Goal: Information Seeking & Learning: Learn about a topic

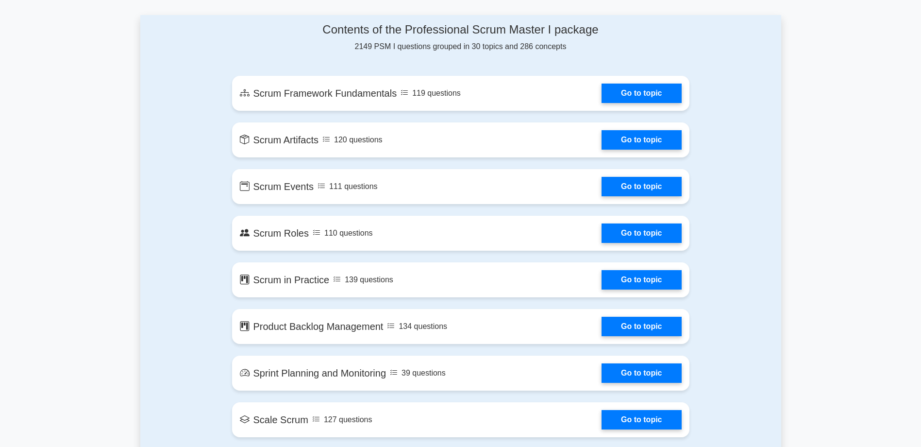
scroll to position [534, 0]
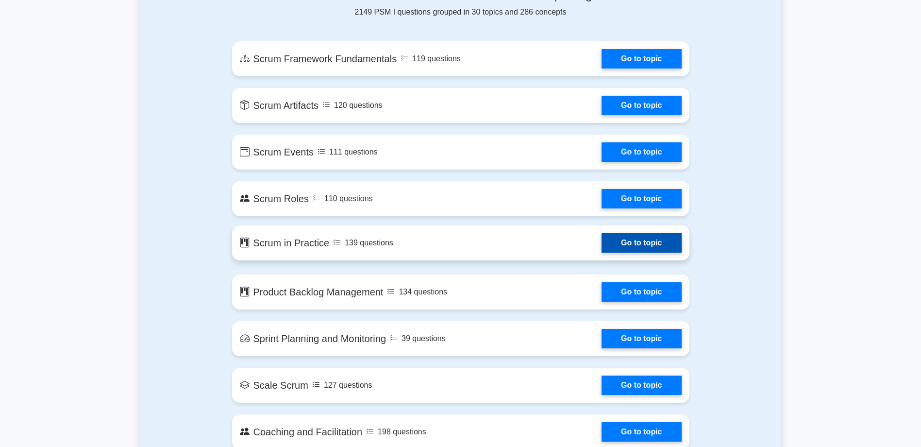
click at [643, 243] on link "Go to topic" at bounding box center [642, 242] width 80 height 19
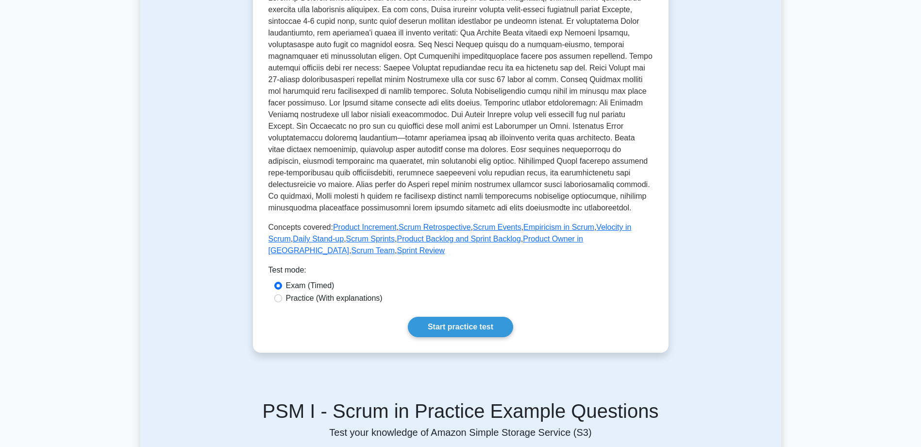
scroll to position [340, 0]
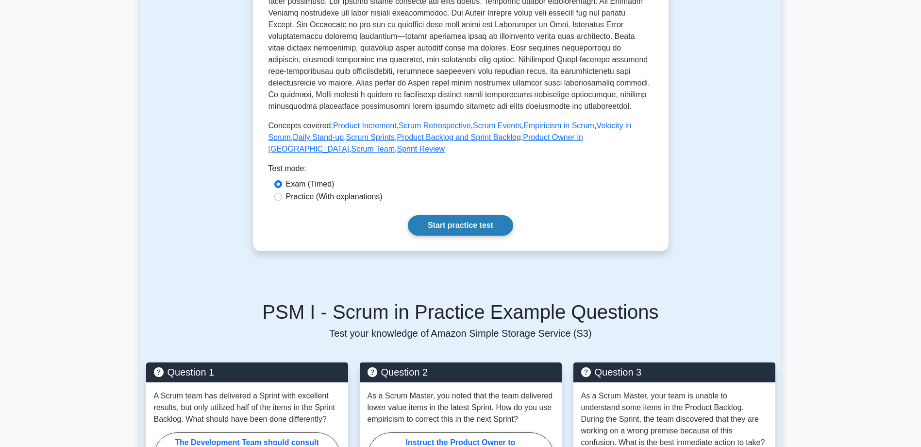
click at [497, 220] on link "Start practice test" at bounding box center [460, 225] width 105 height 20
click at [352, 194] on label "Practice (With explanations)" at bounding box center [334, 197] width 97 height 12
click at [282, 194] on input "Practice (With explanations)" at bounding box center [278, 197] width 8 height 8
radio input "true"
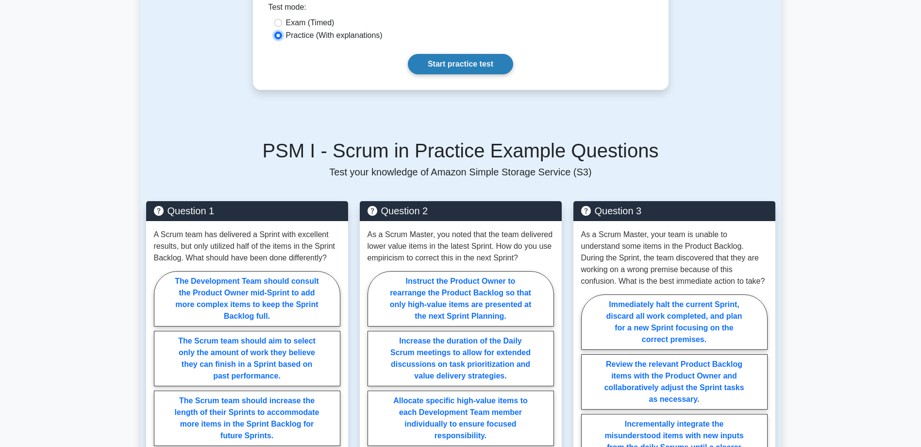
scroll to position [486, 0]
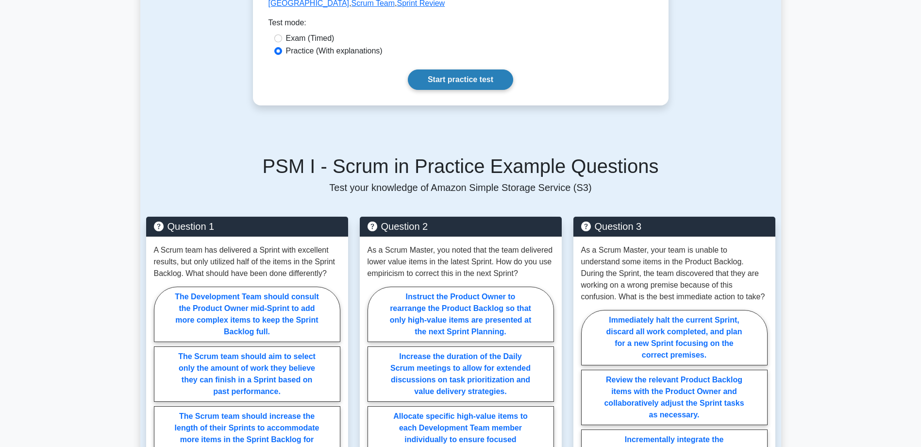
click at [453, 82] on link "Start practice test" at bounding box center [460, 79] width 105 height 20
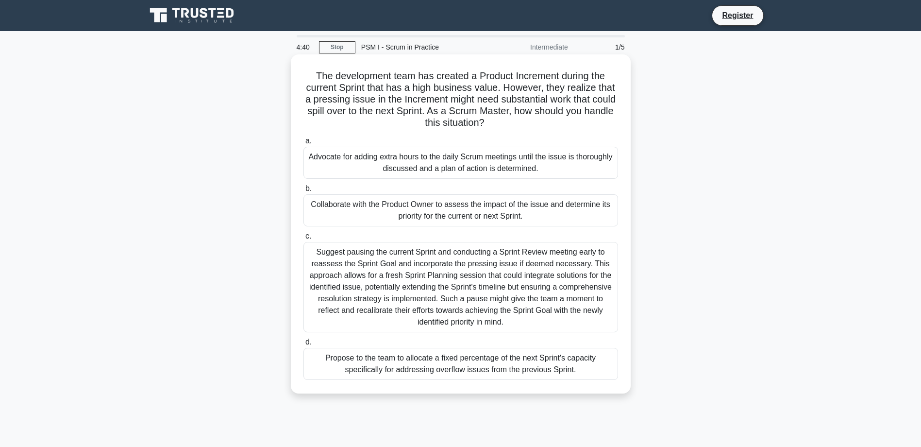
click at [391, 212] on div "Collaborate with the Product Owner to assess the impact of the issue and determ…" at bounding box center [461, 210] width 315 height 32
click at [304, 192] on input "b. Collaborate with the Product Owner to assess the impact of the issue and det…" at bounding box center [304, 189] width 0 height 6
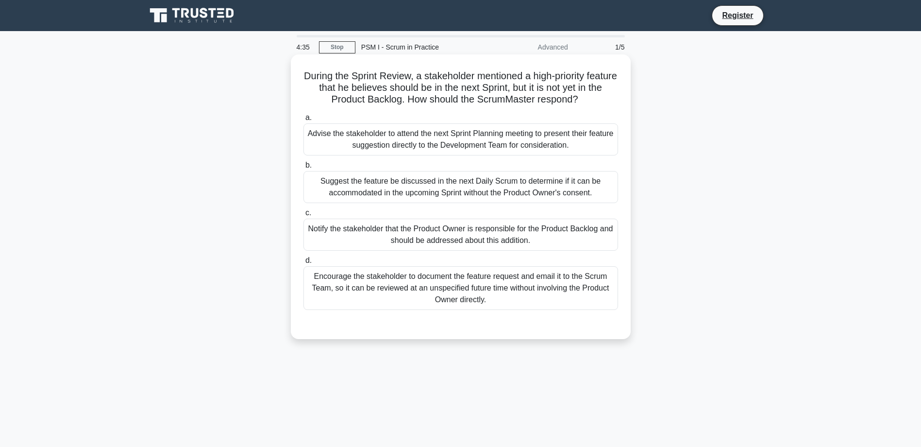
click at [542, 233] on div "Notify the stakeholder that the Product Owner is responsible for the Product Ba…" at bounding box center [461, 235] width 315 height 32
click at [304, 216] on input "c. Notify the stakeholder that the Product Owner is responsible for the Product…" at bounding box center [304, 213] width 0 height 6
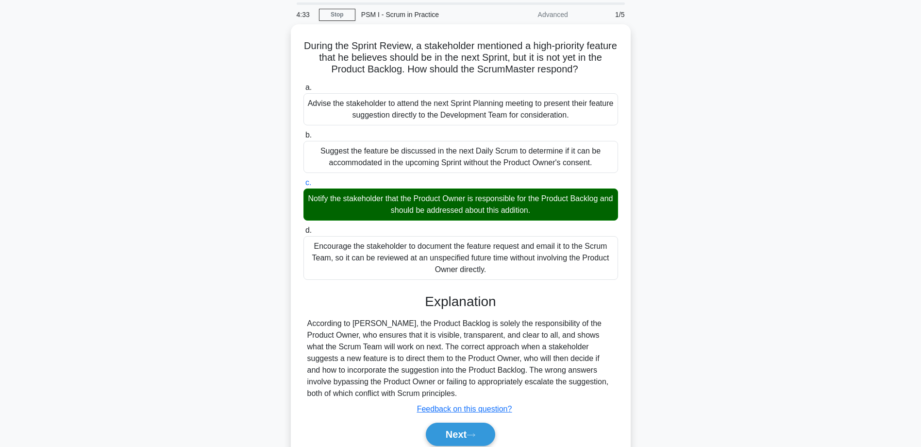
scroll to position [78, 0]
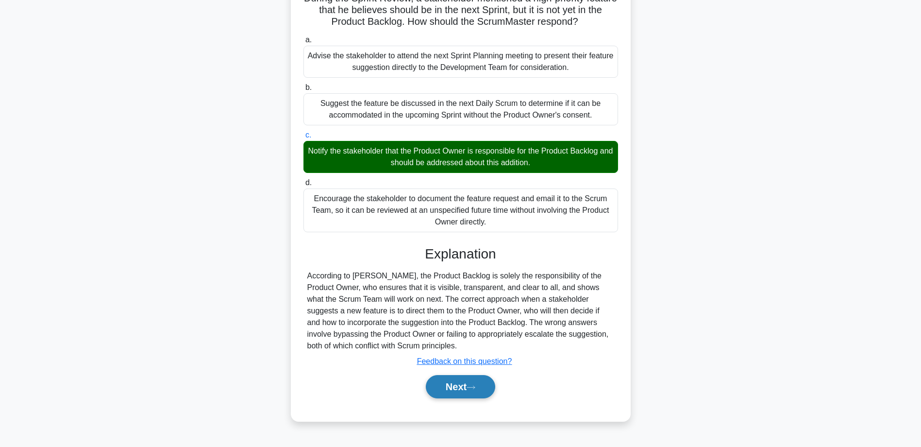
click at [481, 386] on button "Next" at bounding box center [460, 386] width 69 height 23
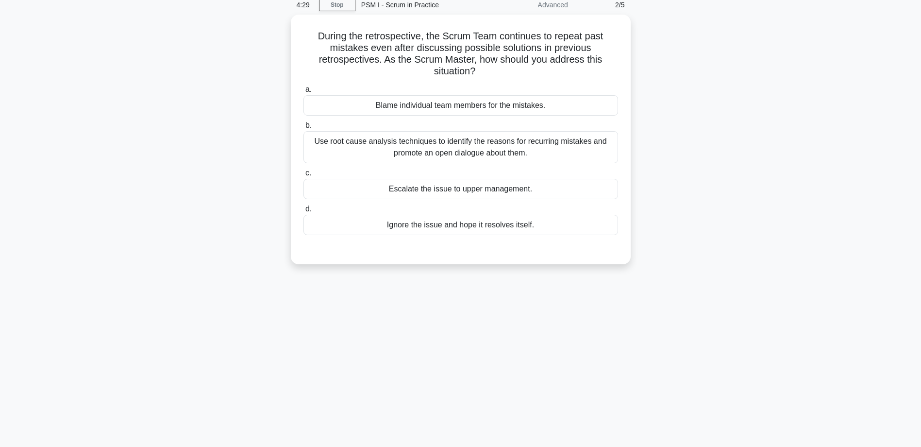
scroll to position [0, 0]
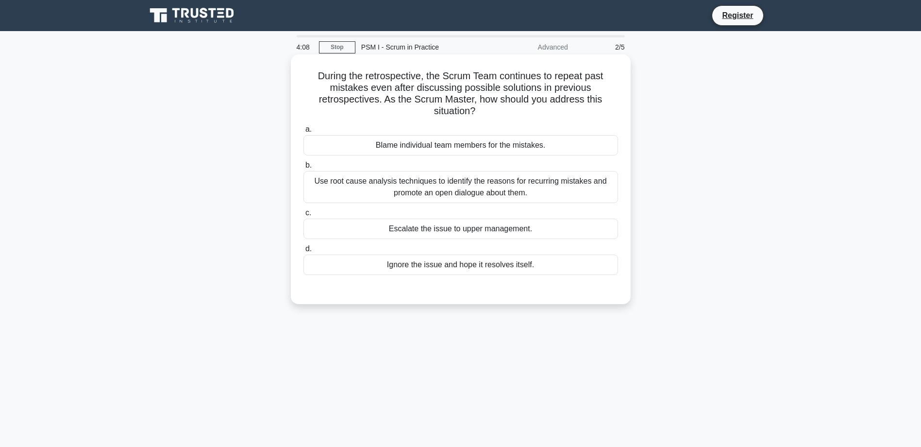
click at [426, 191] on div "Use root cause analysis techniques to identify the reasons for recurring mistak…" at bounding box center [461, 187] width 315 height 32
click at [304, 169] on input "b. Use root cause analysis techniques to identify the reasons for recurring mis…" at bounding box center [304, 165] width 0 height 6
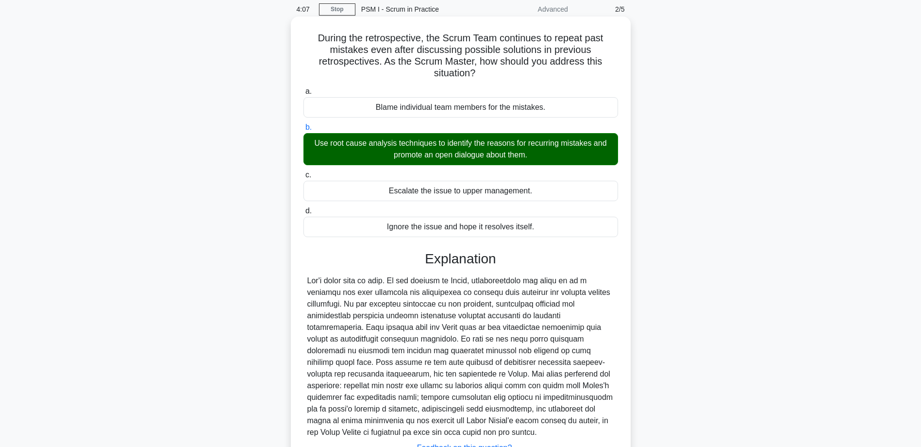
scroll to position [118, 0]
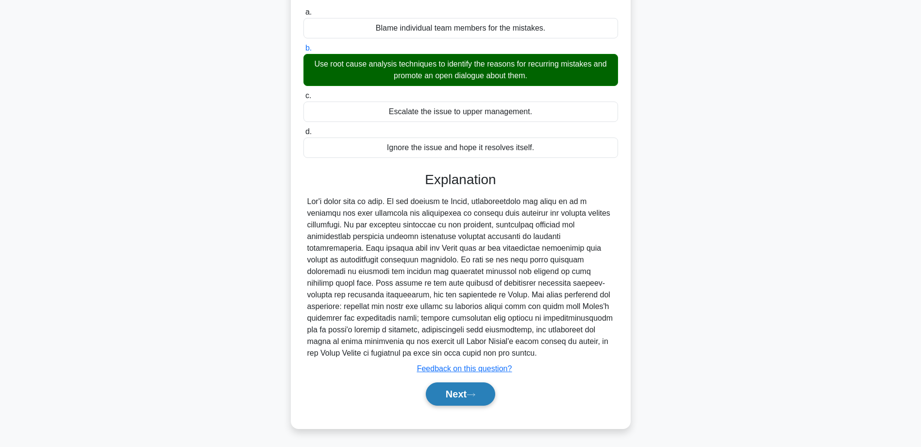
click at [457, 399] on button "Next" at bounding box center [460, 393] width 69 height 23
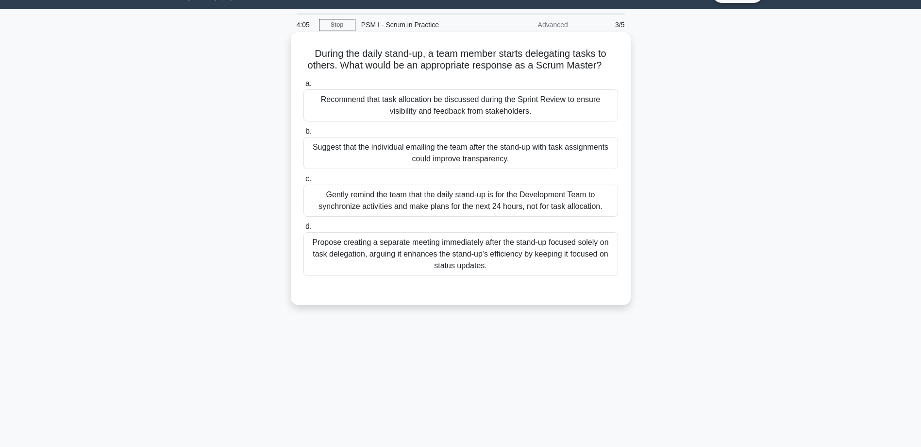
scroll to position [0, 0]
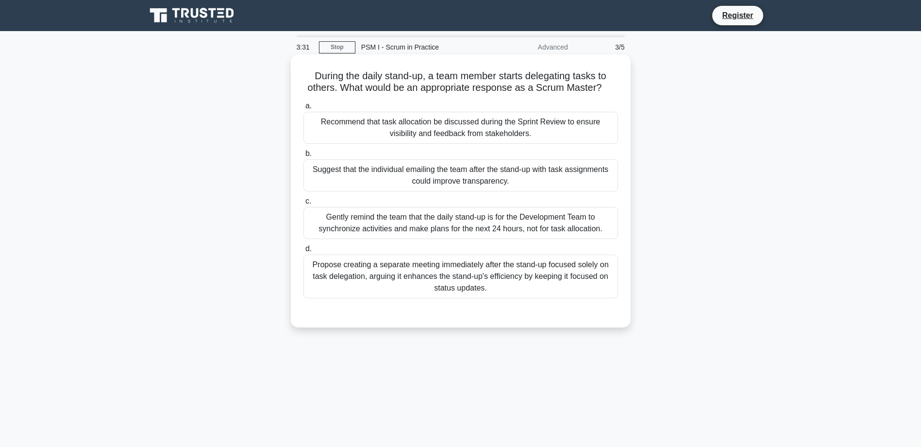
click at [567, 212] on div "Gently remind the team that the daily stand-up is for the Development Team to s…" at bounding box center [461, 223] width 315 height 32
click at [304, 204] on input "c. Gently remind the team that the daily stand-up is for the Development Team t…" at bounding box center [304, 201] width 0 height 6
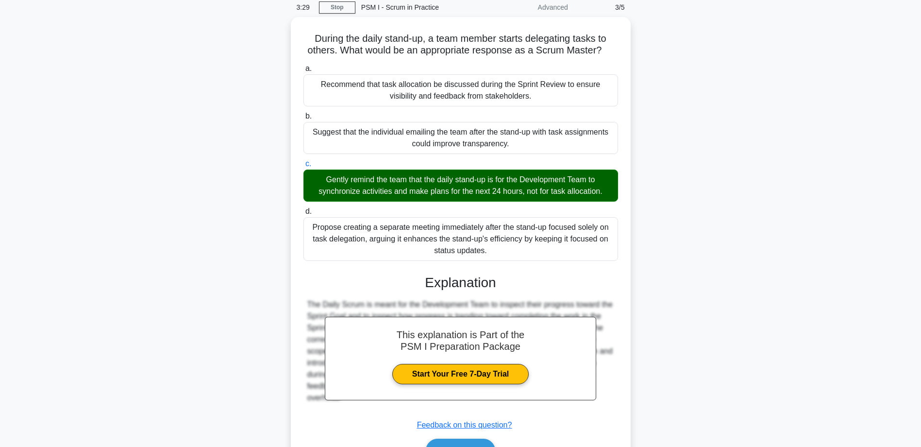
scroll to position [94, 0]
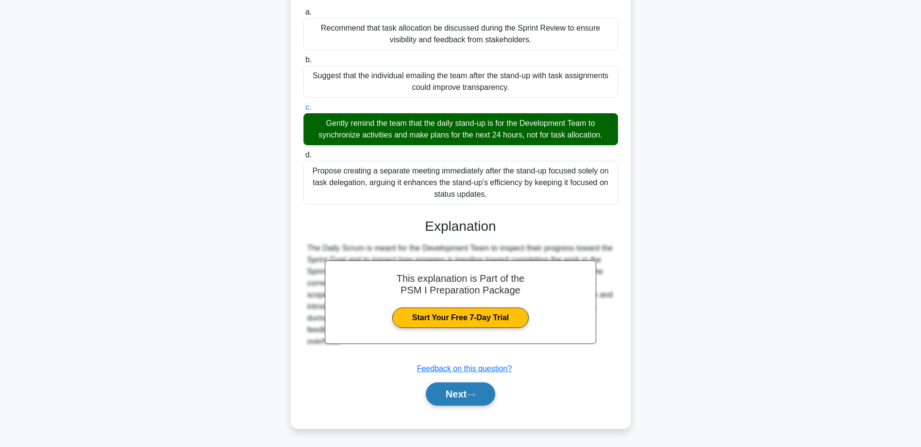
click at [467, 391] on button "Next" at bounding box center [460, 393] width 69 height 23
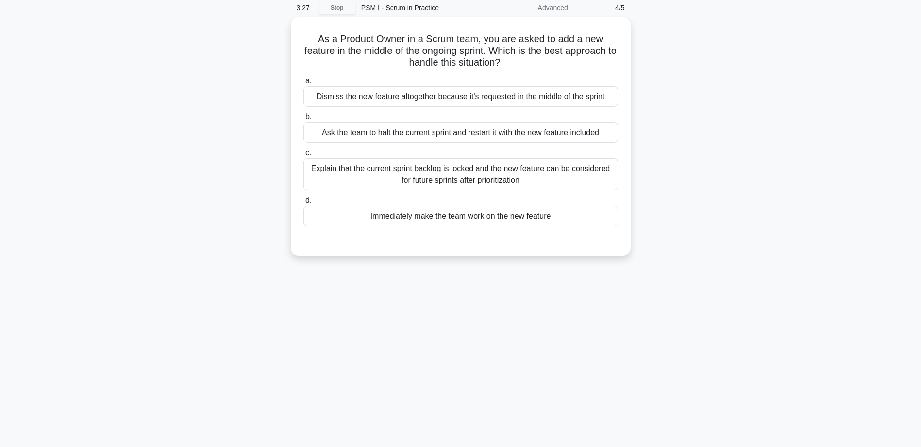
scroll to position [0, 0]
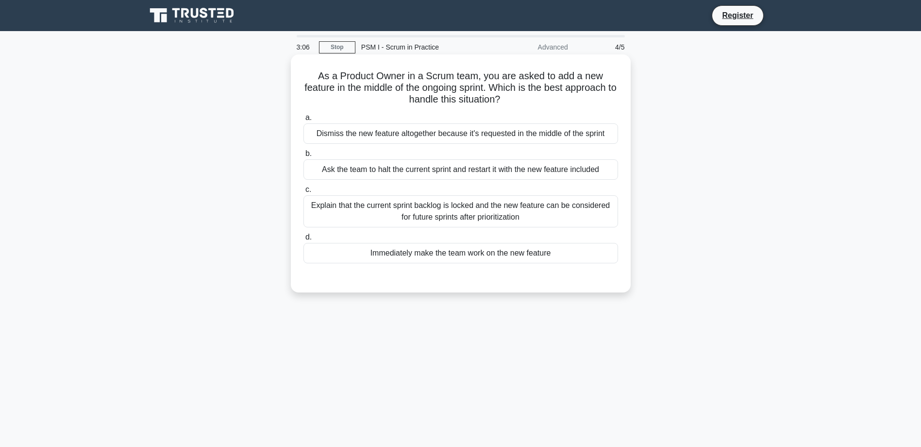
click at [539, 204] on div "Explain that the current sprint backlog is locked and the new feature can be co…" at bounding box center [461, 211] width 315 height 32
click at [304, 193] on input "c. Explain that the current sprint backlog is locked and the new feature can be…" at bounding box center [304, 189] width 0 height 6
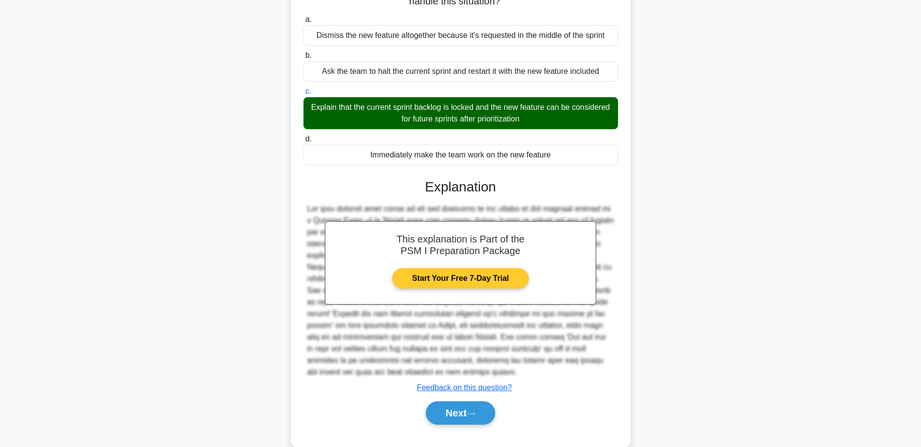
scroll to position [118, 0]
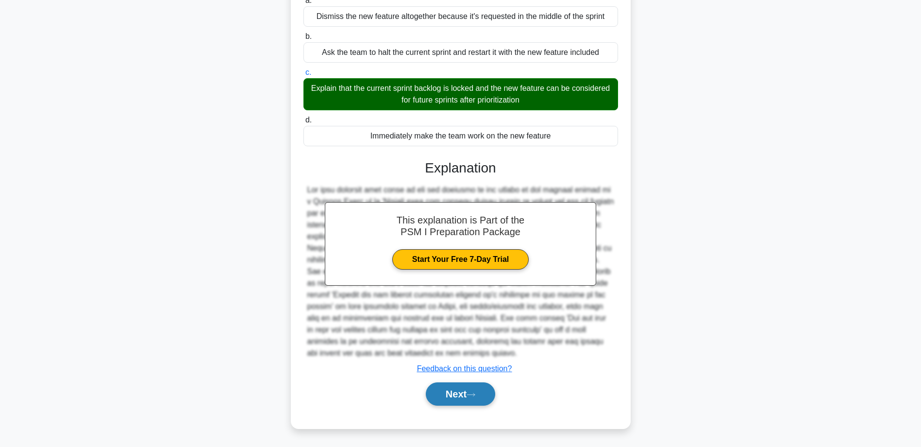
click at [469, 394] on button "Next" at bounding box center [460, 393] width 69 height 23
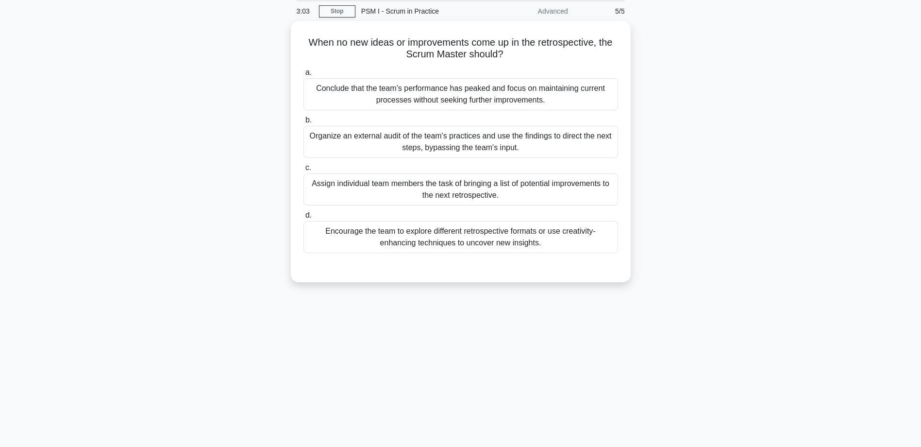
scroll to position [0, 0]
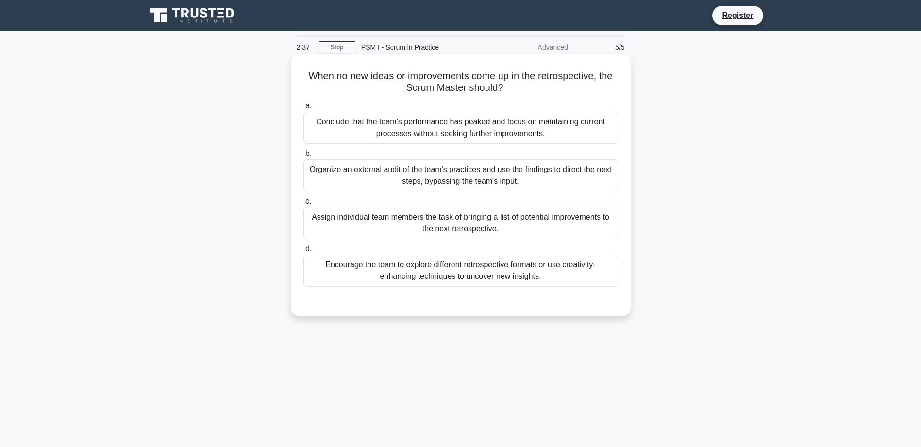
click at [488, 270] on div "Encourage the team to explore different retrospective formats or use creativity…" at bounding box center [461, 270] width 315 height 32
click at [304, 252] on input "d. Encourage the team to explore different retrospective formats or use creativ…" at bounding box center [304, 249] width 0 height 6
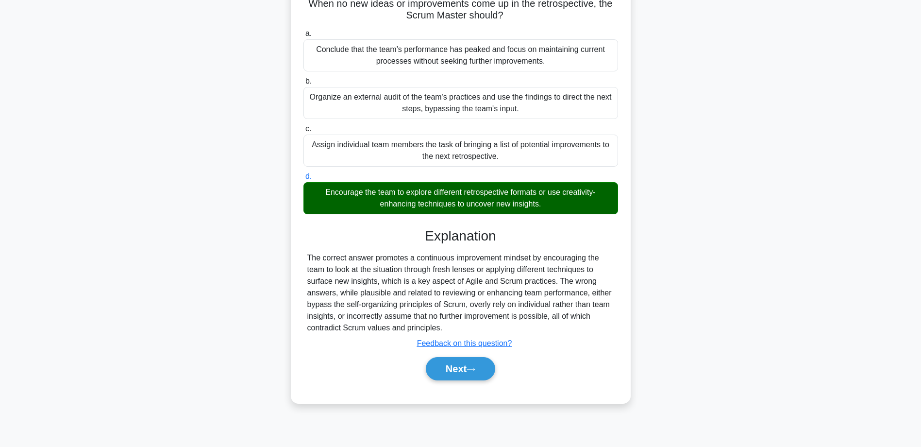
scroll to position [78, 0]
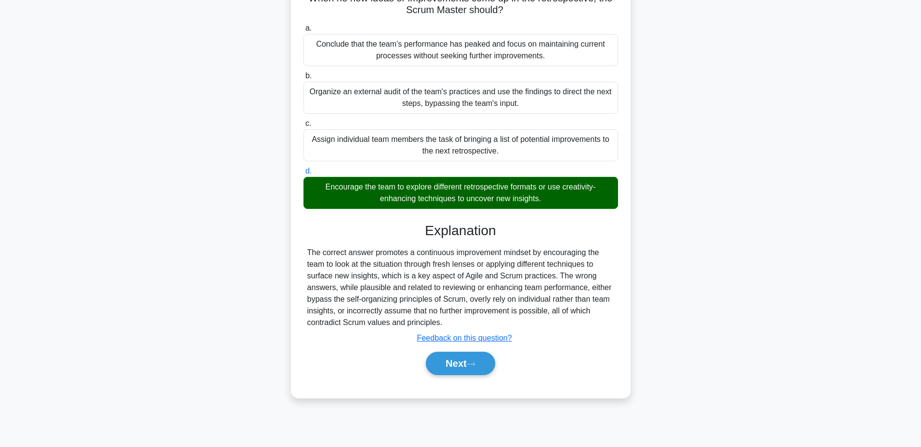
click at [543, 151] on div "Assign individual team members the task of bringing a list of potential improve…" at bounding box center [461, 145] width 315 height 32
click at [304, 127] on input "c. Assign individual team members the task of bringing a list of potential impr…" at bounding box center [304, 123] width 0 height 6
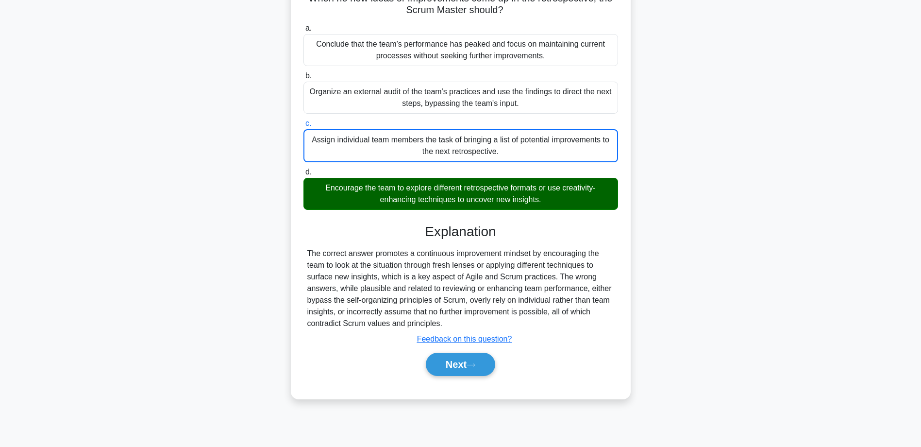
click at [543, 151] on div "Assign individual team members the task of bringing a list of potential improve…" at bounding box center [461, 145] width 315 height 33
click at [304, 127] on input "c. Assign individual team members the task of bringing a list of potential impr…" at bounding box center [304, 123] width 0 height 6
click at [543, 151] on div "Assign individual team members the task of bringing a list of potential improve…" at bounding box center [461, 145] width 315 height 33
click at [304, 127] on input "c. Assign individual team members the task of bringing a list of potential impr…" at bounding box center [304, 123] width 0 height 6
click at [481, 368] on button "Next" at bounding box center [460, 364] width 69 height 23
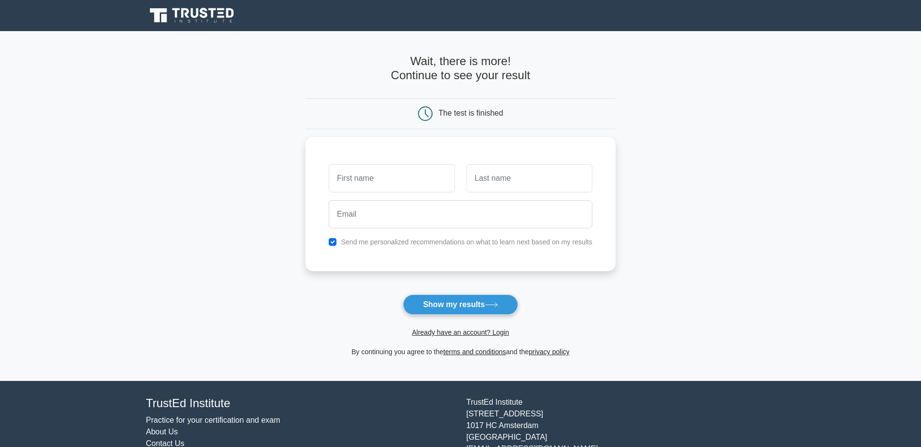
click at [187, 11] on icon at bounding box center [185, 13] width 8 height 10
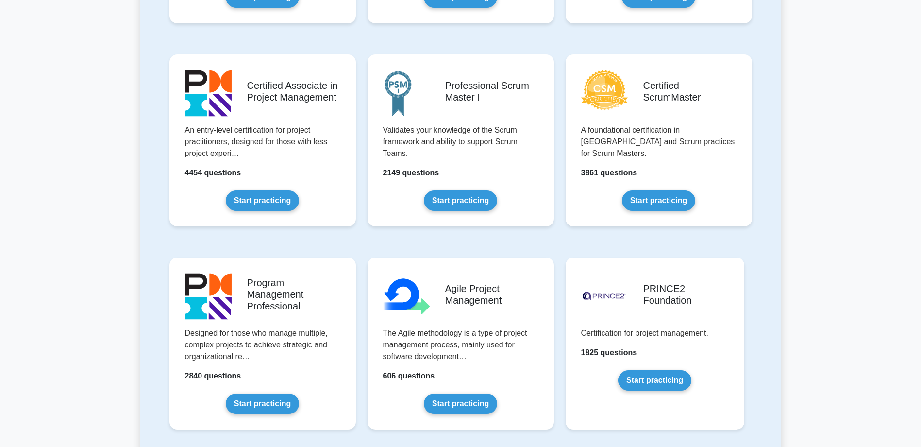
scroll to position [194, 0]
